Goal: Transaction & Acquisition: Subscribe to service/newsletter

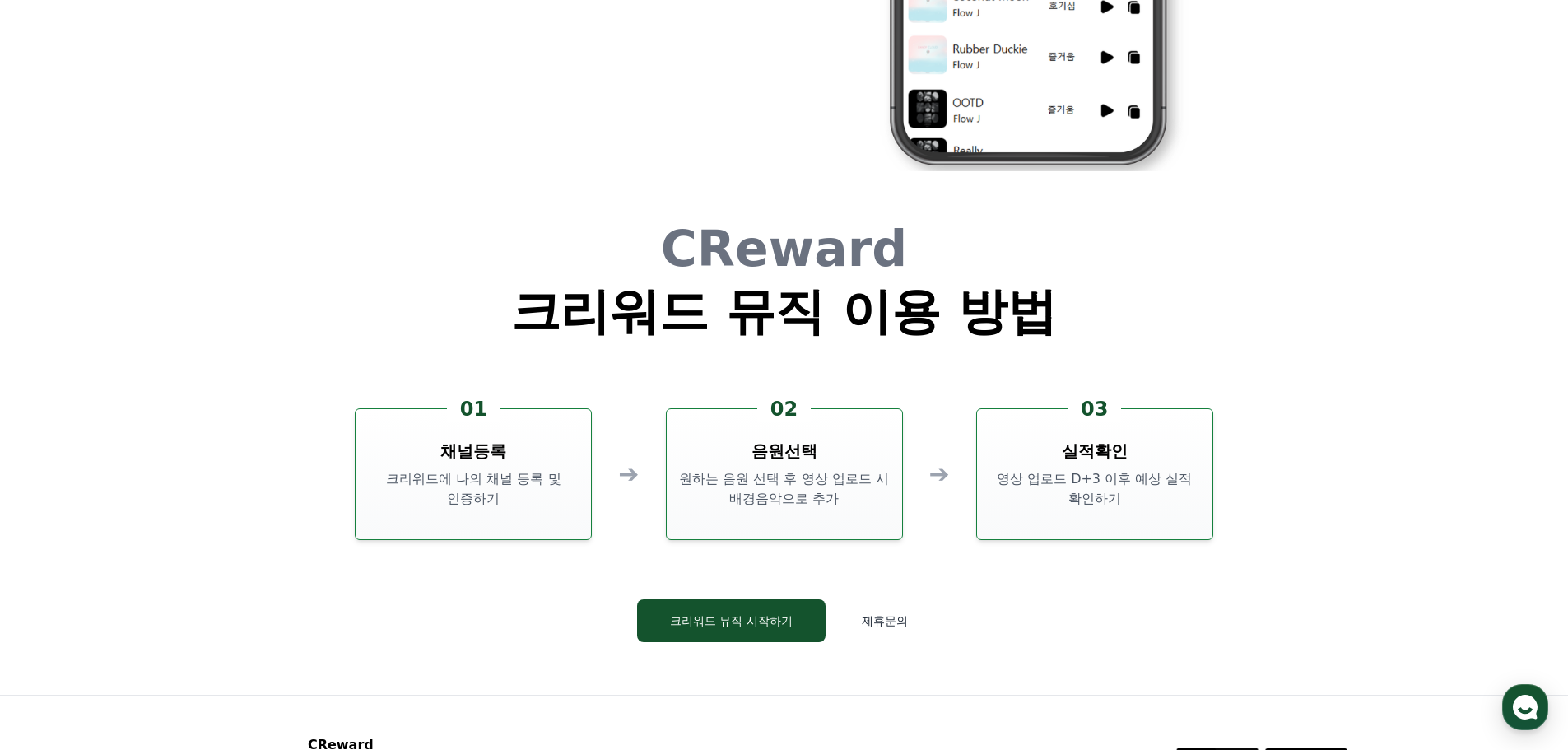
scroll to position [4458, 0]
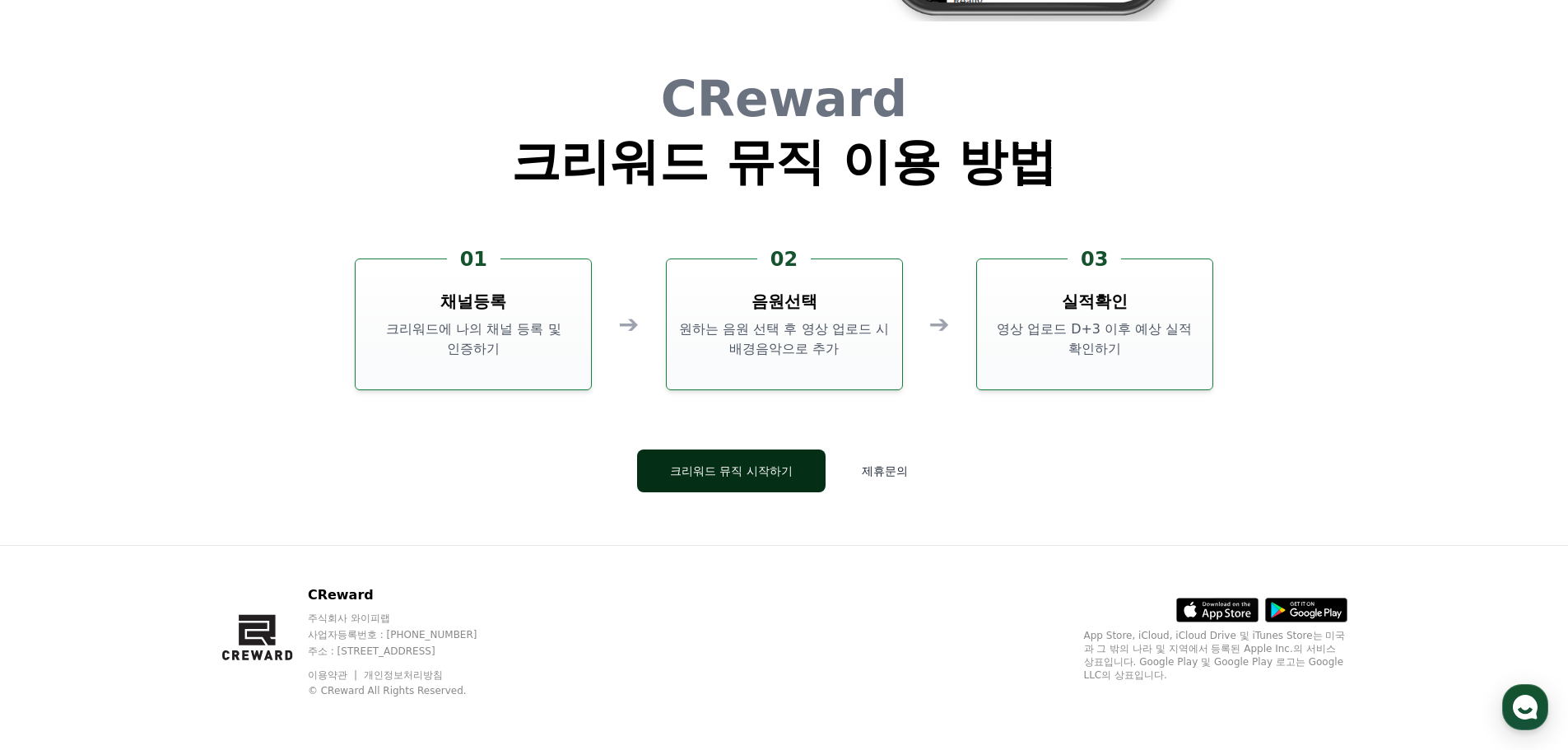
click at [755, 466] on button "크리워드 뮤직 시작하기" at bounding box center [731, 470] width 189 height 42
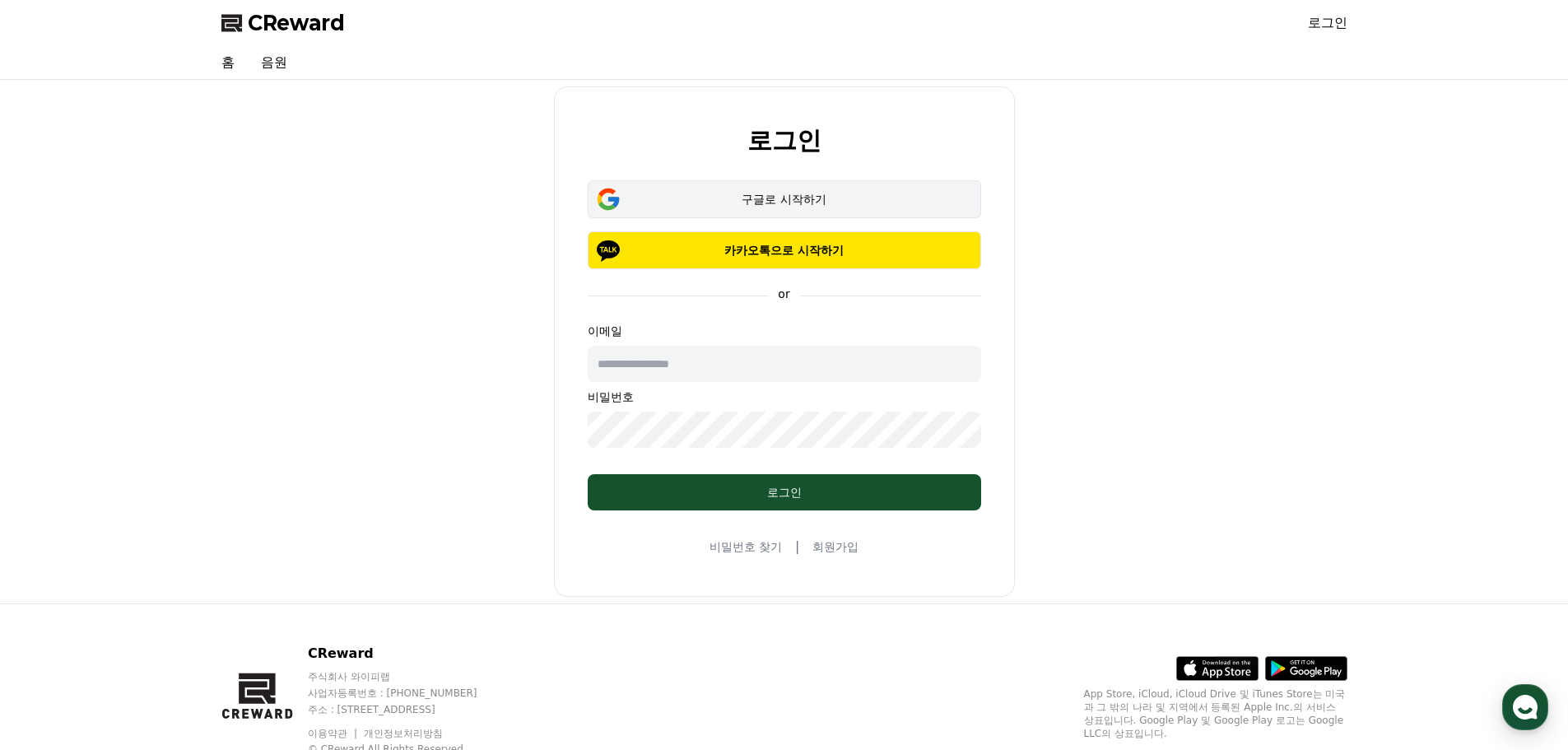
click at [819, 202] on div "구글로 시작하기" at bounding box center [784, 198] width 346 height 16
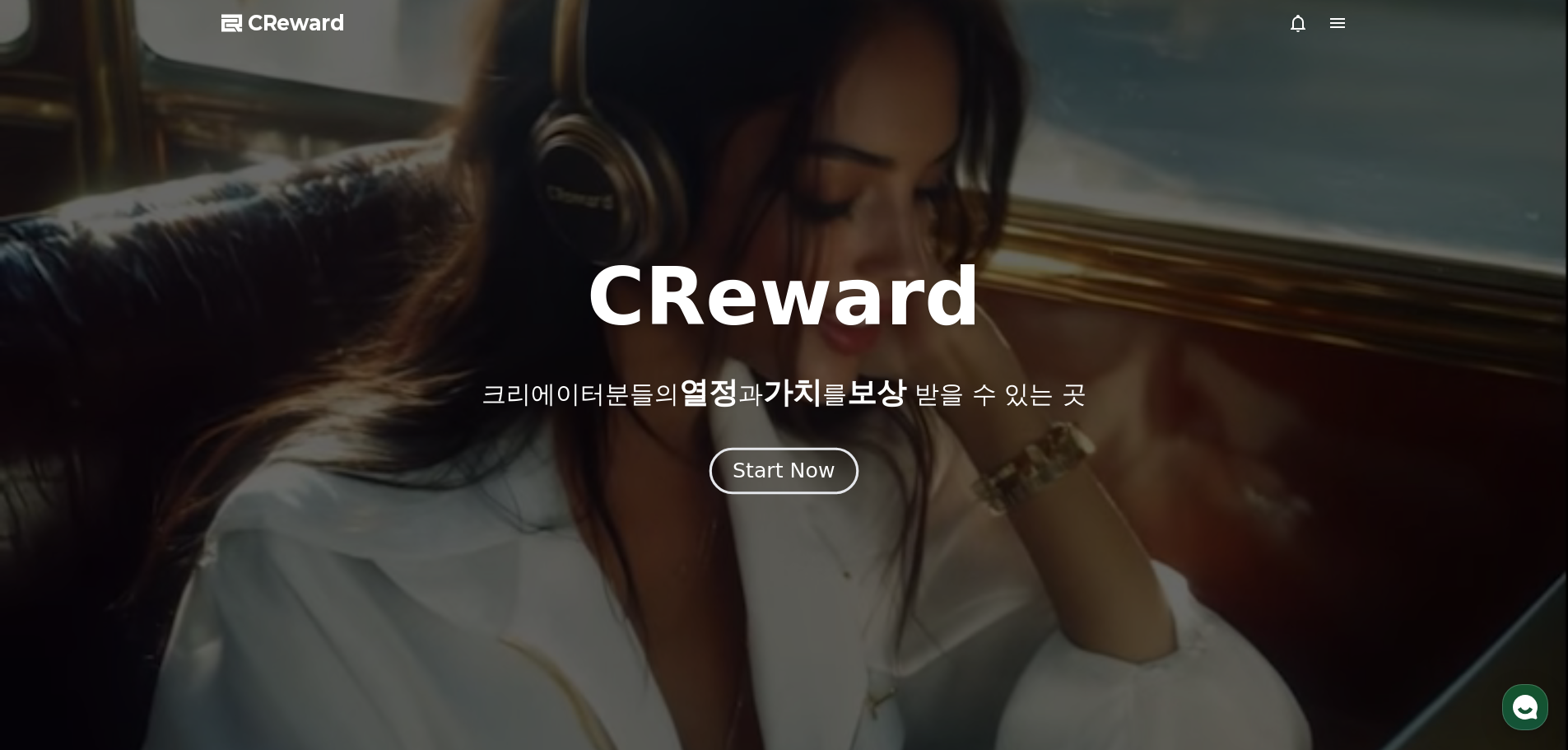
click at [792, 479] on div "Start Now" at bounding box center [784, 470] width 102 height 28
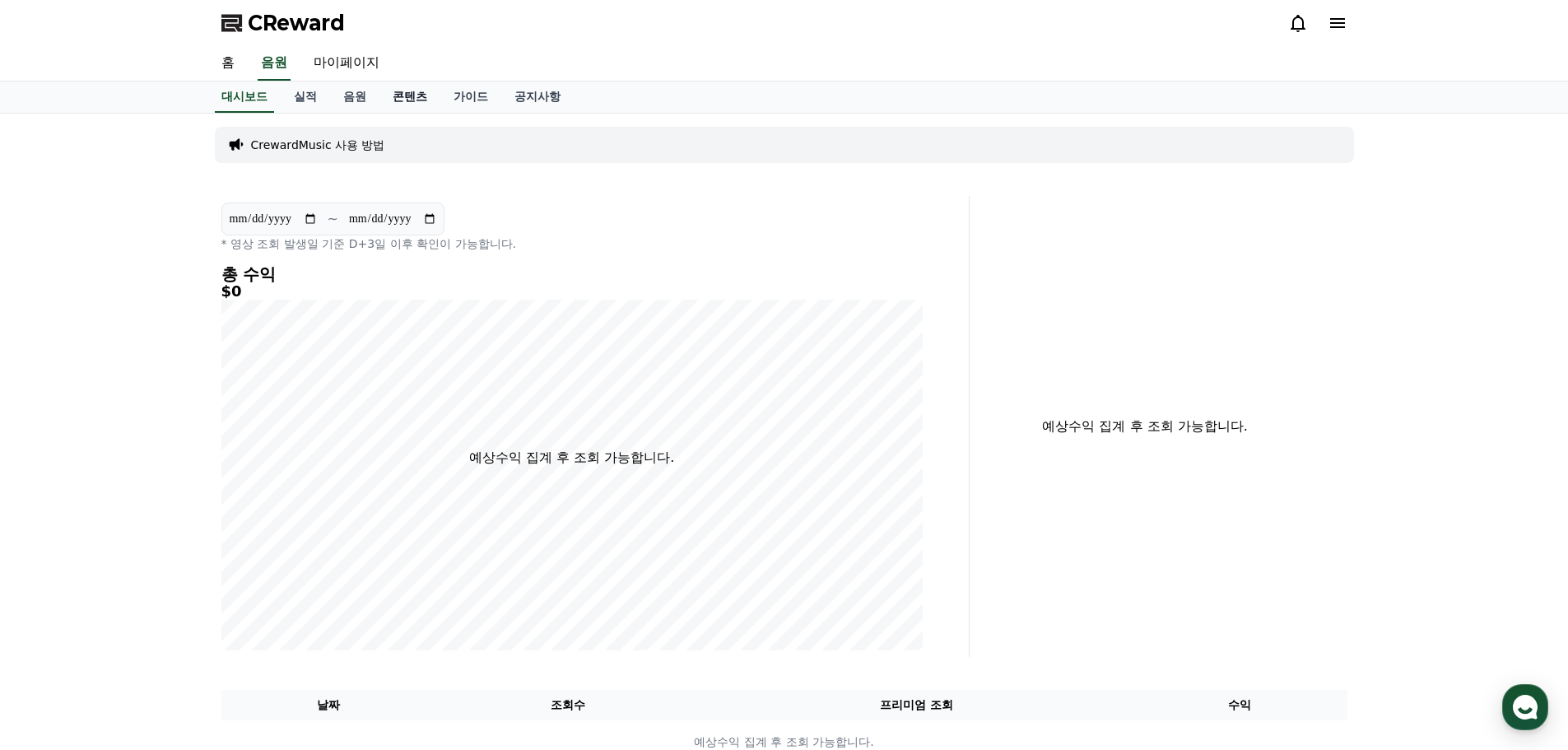
click at [400, 102] on link "콘텐츠" at bounding box center [410, 97] width 61 height 31
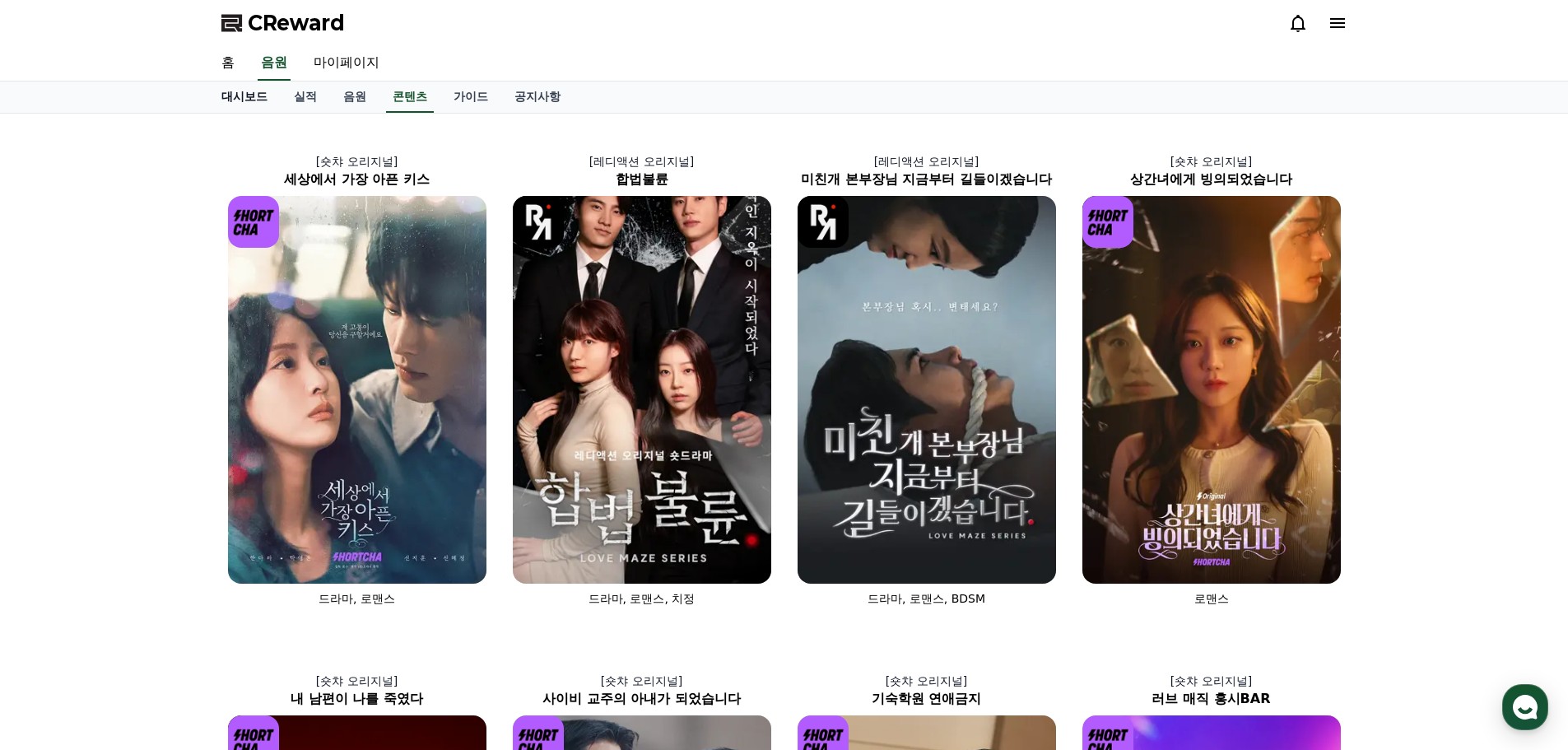
click at [269, 98] on link "대시보드" at bounding box center [244, 97] width 73 height 31
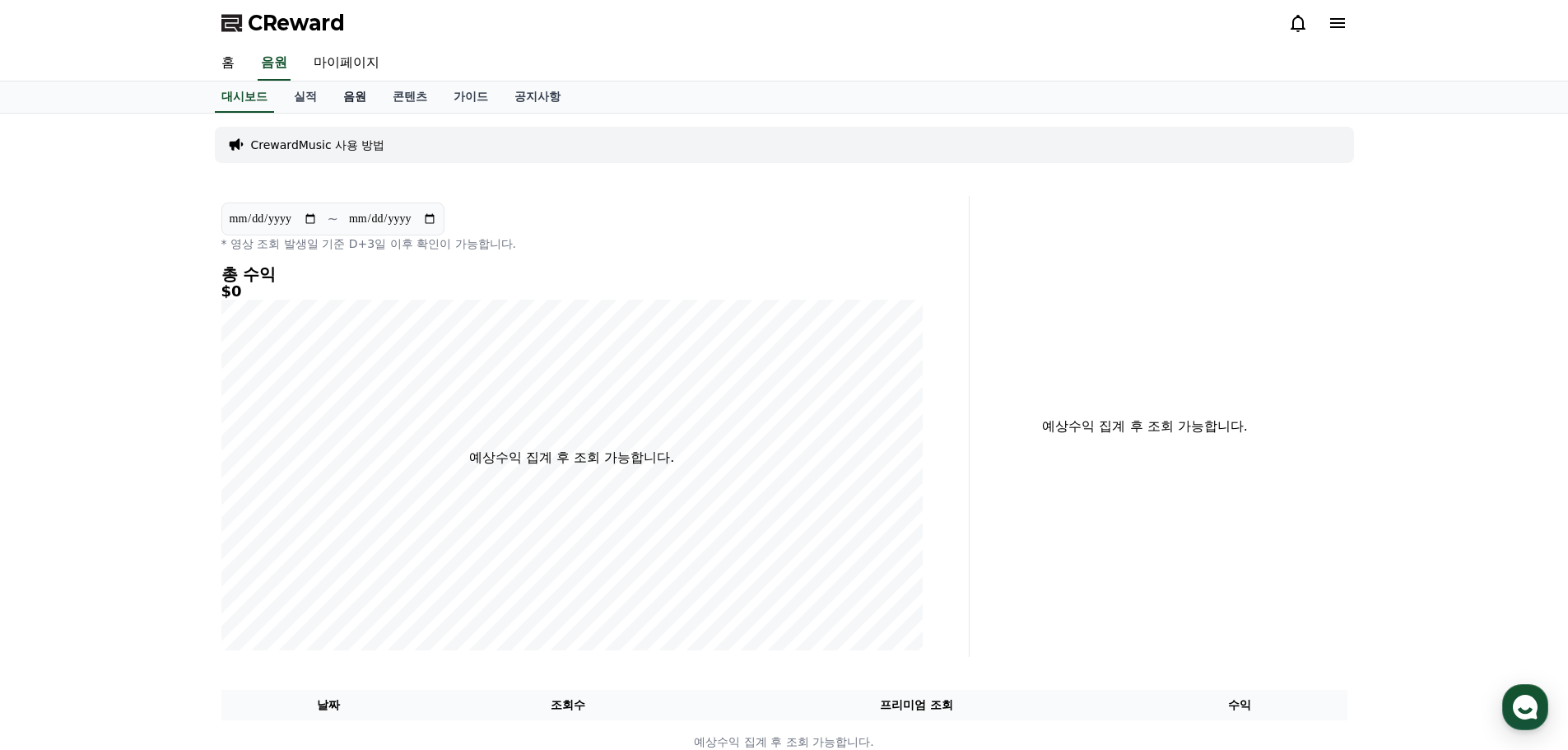
click at [350, 99] on link "음원" at bounding box center [354, 97] width 49 height 31
